Goal: Information Seeking & Learning: Learn about a topic

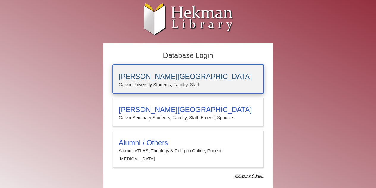
click at [197, 85] on p "Calvin University Students, Faculty, Staff" at bounding box center [188, 85] width 139 height 8
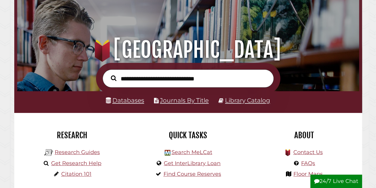
scroll to position [49, 0]
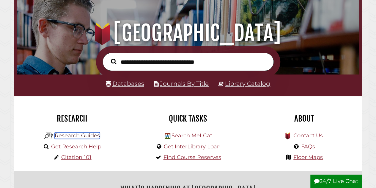
click at [85, 136] on link "Research Guides" at bounding box center [77, 135] width 45 height 7
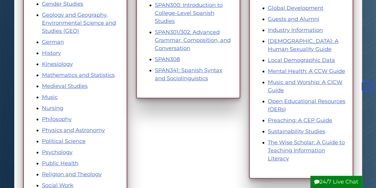
scroll to position [370, 0]
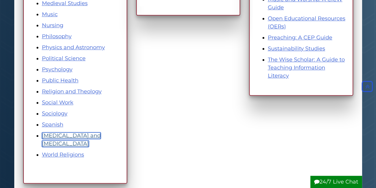
click at [76, 133] on link "[MEDICAL_DATA] and [MEDICAL_DATA]" at bounding box center [71, 139] width 59 height 15
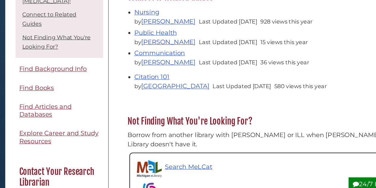
scroll to position [11, 0]
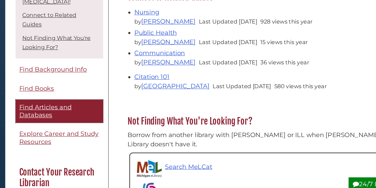
click at [44, 116] on span "Find Articles and Databases" at bounding box center [48, 118] width 45 height 13
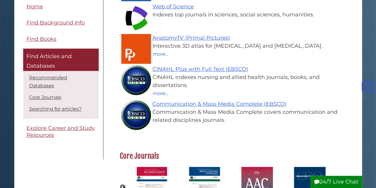
scroll to position [133, 0]
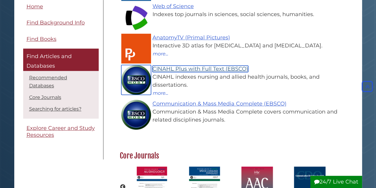
click at [196, 72] on link "CINAHL Plus with Full Text (EBSCO)" at bounding box center [201, 68] width 96 height 7
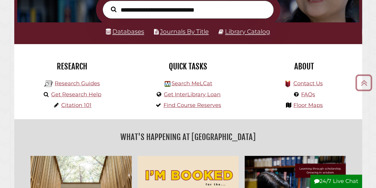
scroll to position [102, 0]
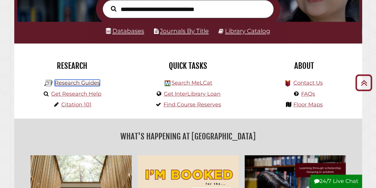
click at [81, 83] on link "Research Guides" at bounding box center [77, 82] width 45 height 7
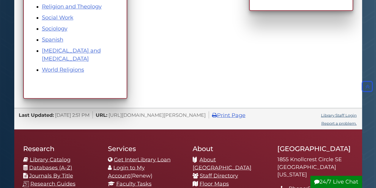
scroll to position [455, 0]
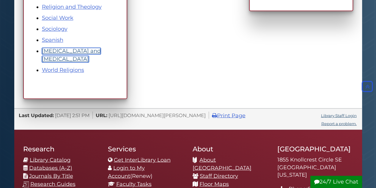
click at [74, 49] on link "[MEDICAL_DATA] and [MEDICAL_DATA]" at bounding box center [71, 55] width 59 height 15
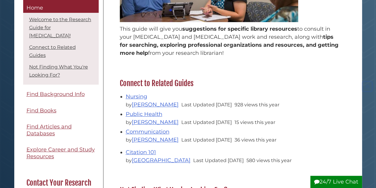
scroll to position [147, 0]
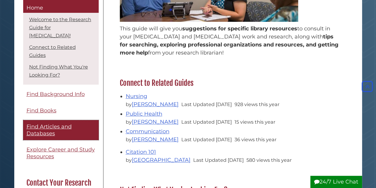
click at [46, 136] on link "Find Articles and Databases" at bounding box center [61, 130] width 76 height 20
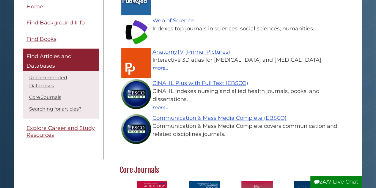
scroll to position [120, 0]
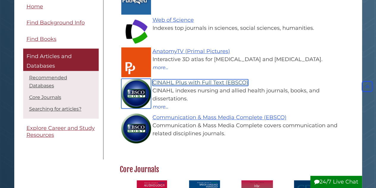
click at [209, 86] on link "CINAHL Plus with Full Text (EBSCO)" at bounding box center [201, 82] width 96 height 7
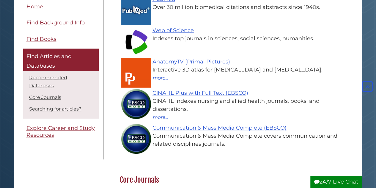
scroll to position [109, 0]
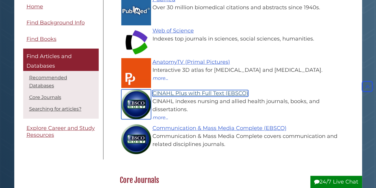
click at [218, 96] on link "CINAHL Plus with Full Text (EBSCO)" at bounding box center [201, 93] width 96 height 7
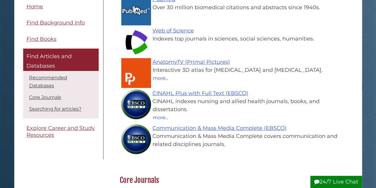
scroll to position [173, 227]
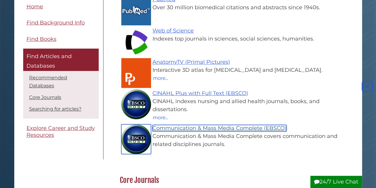
click at [204, 129] on link "Communication & Mass Media Complete (EBSCO)" at bounding box center [220, 128] width 134 height 7
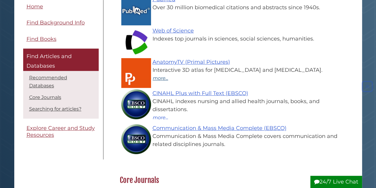
scroll to position [173, 227]
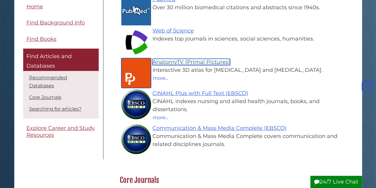
click at [201, 60] on link "AnatomyTV (Primal Pictures)" at bounding box center [192, 62] width 78 height 7
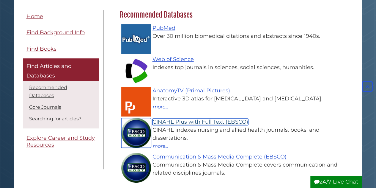
scroll to position [81, 0]
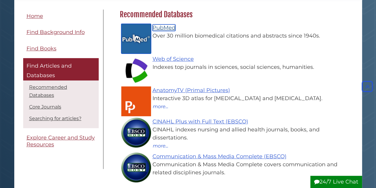
click at [169, 26] on link "PubMed" at bounding box center [164, 27] width 23 height 7
